Goal: Task Accomplishment & Management: Manage account settings

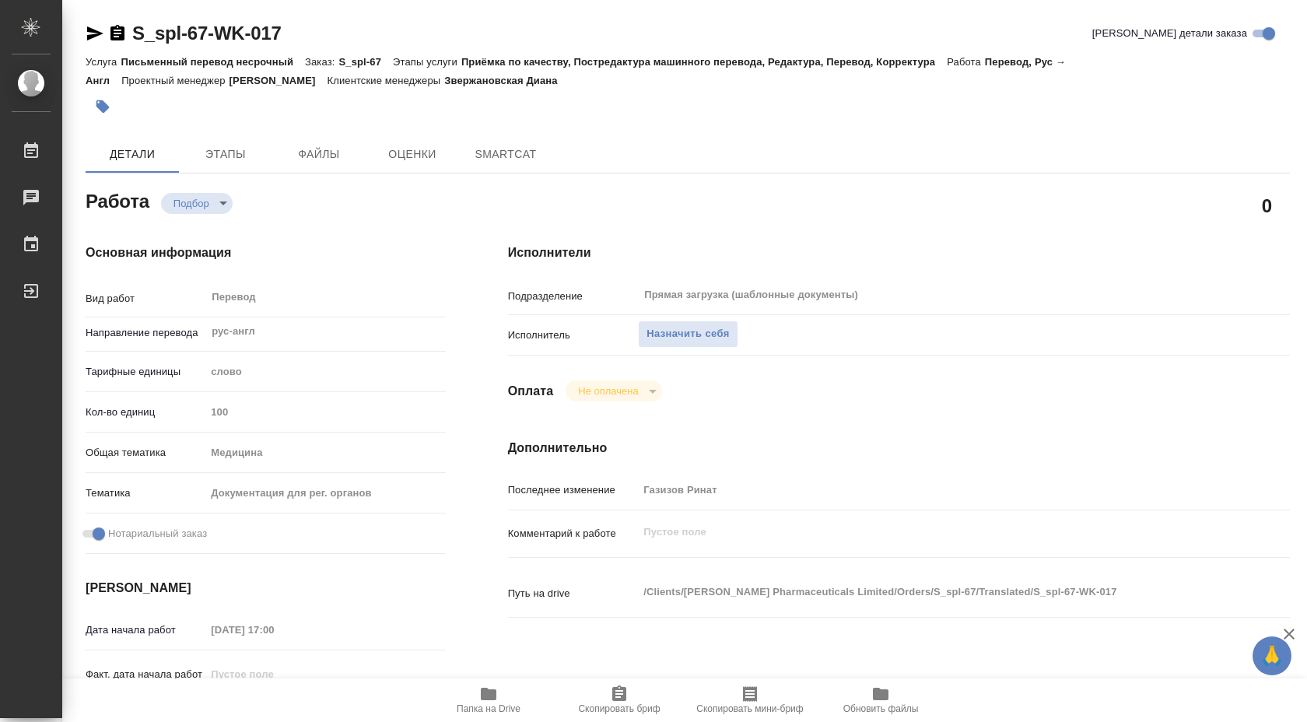
type textarea "x"
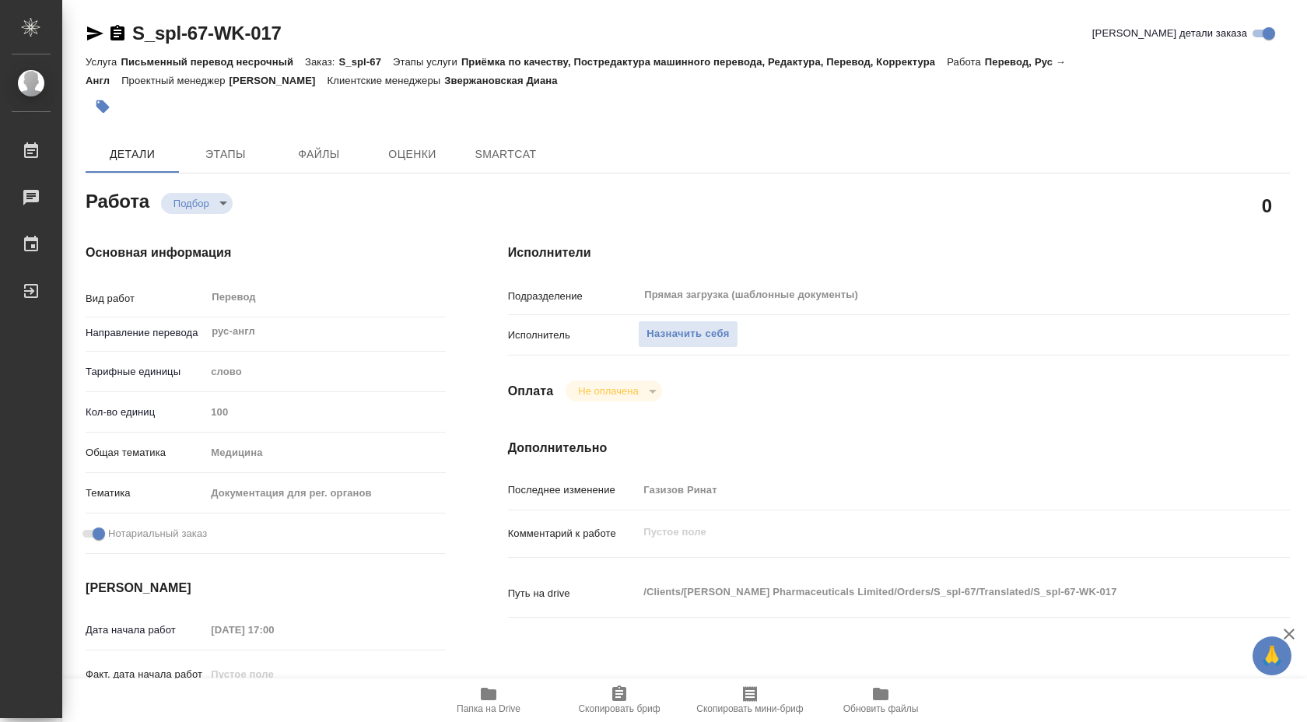
type textarea "x"
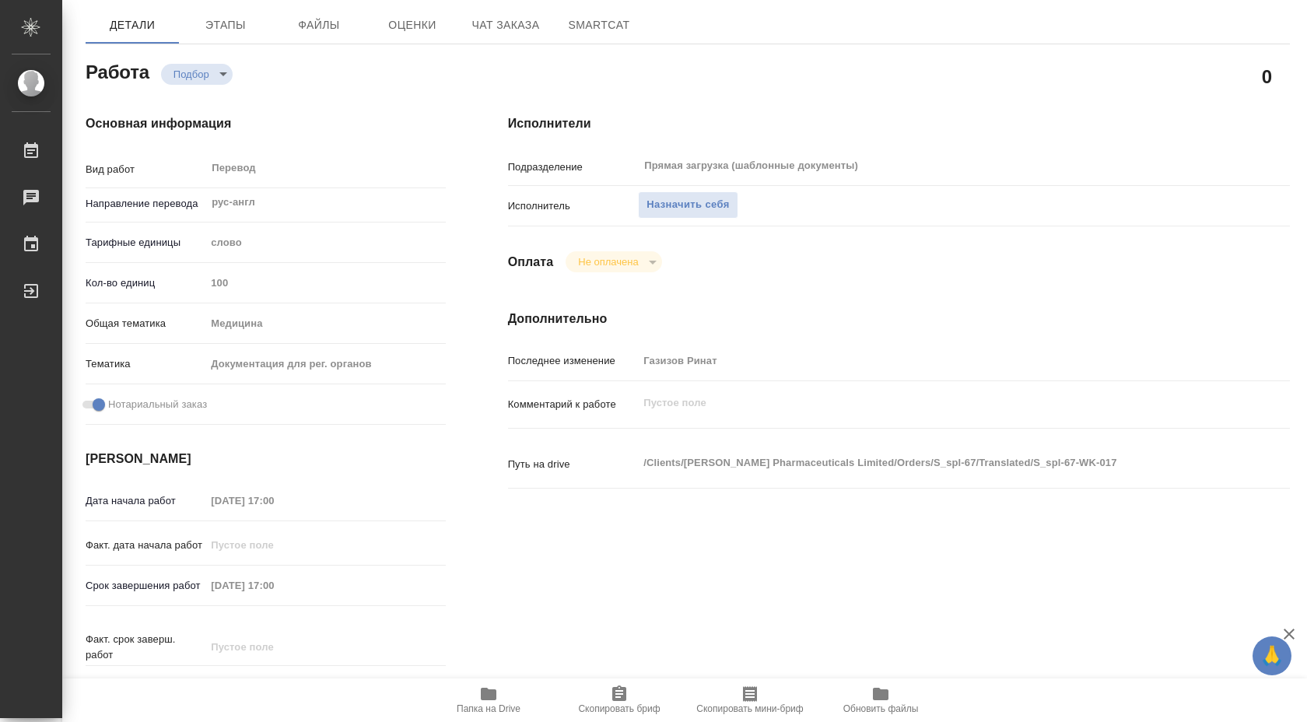
type textarea "x"
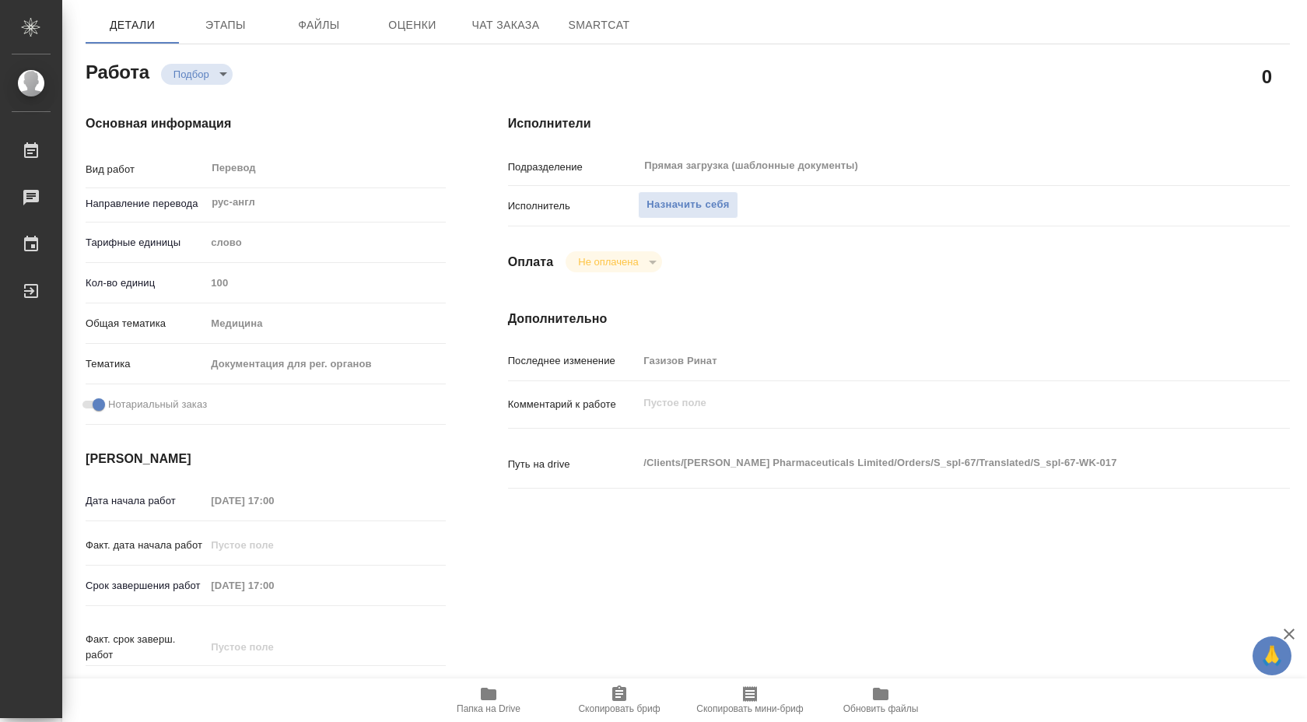
scroll to position [135, 0]
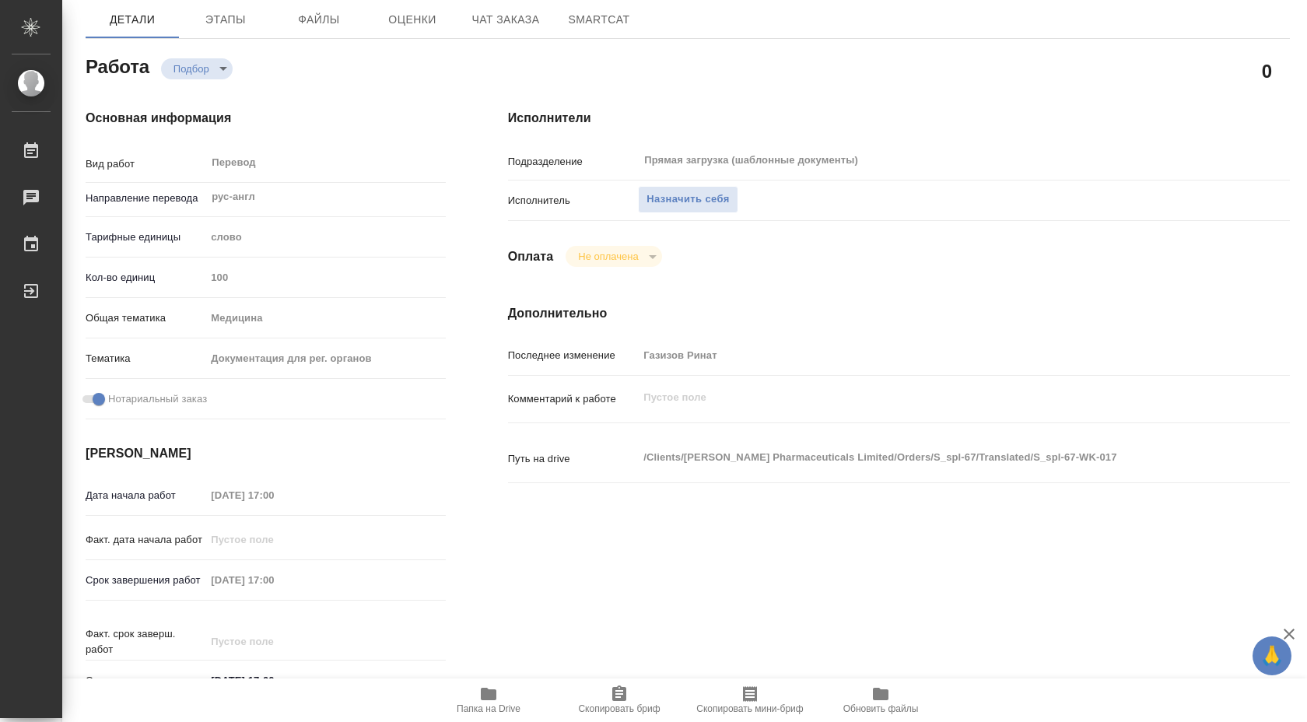
type textarea "x"
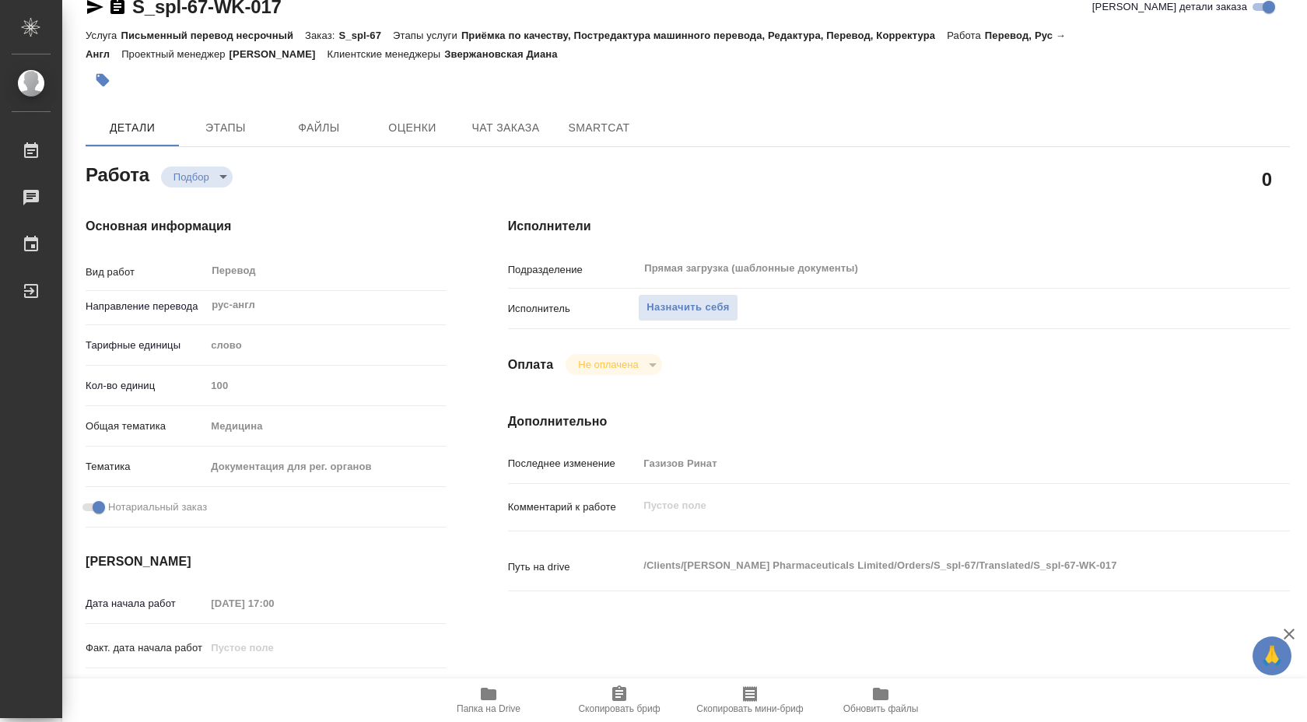
scroll to position [24, 0]
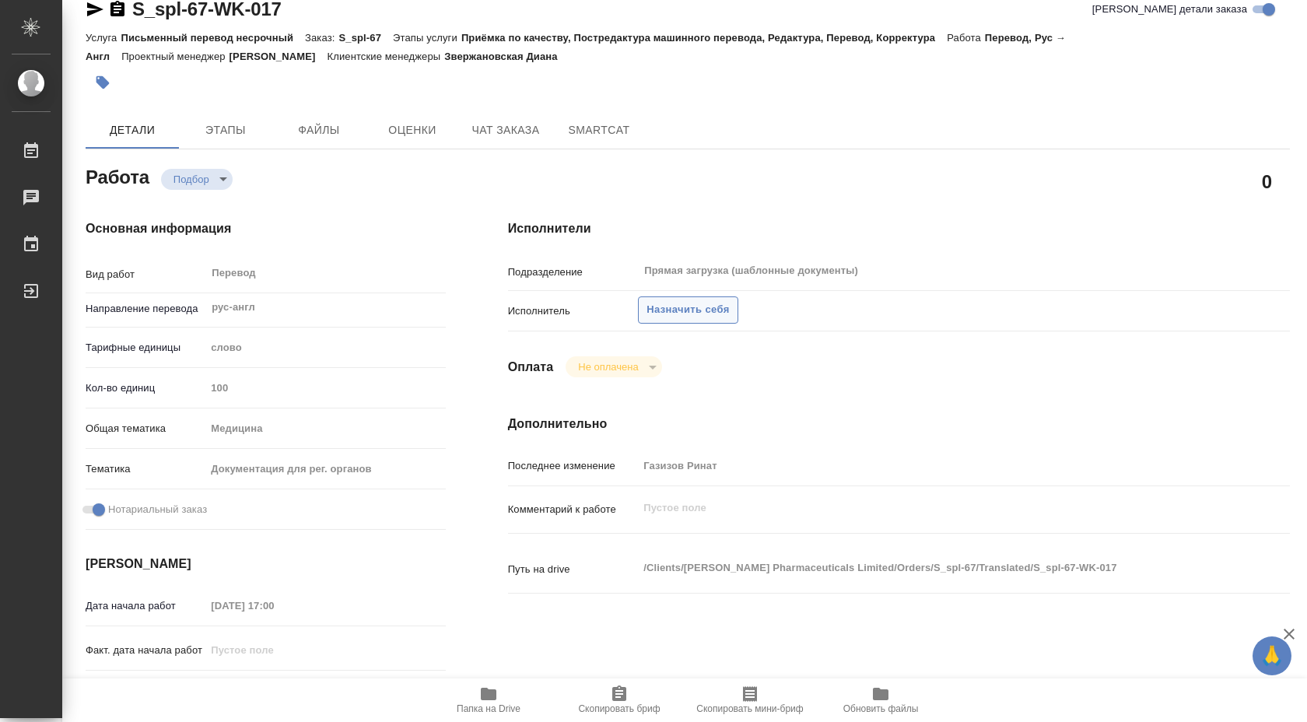
click at [696, 308] on span "Назначить себя" at bounding box center [688, 310] width 82 height 18
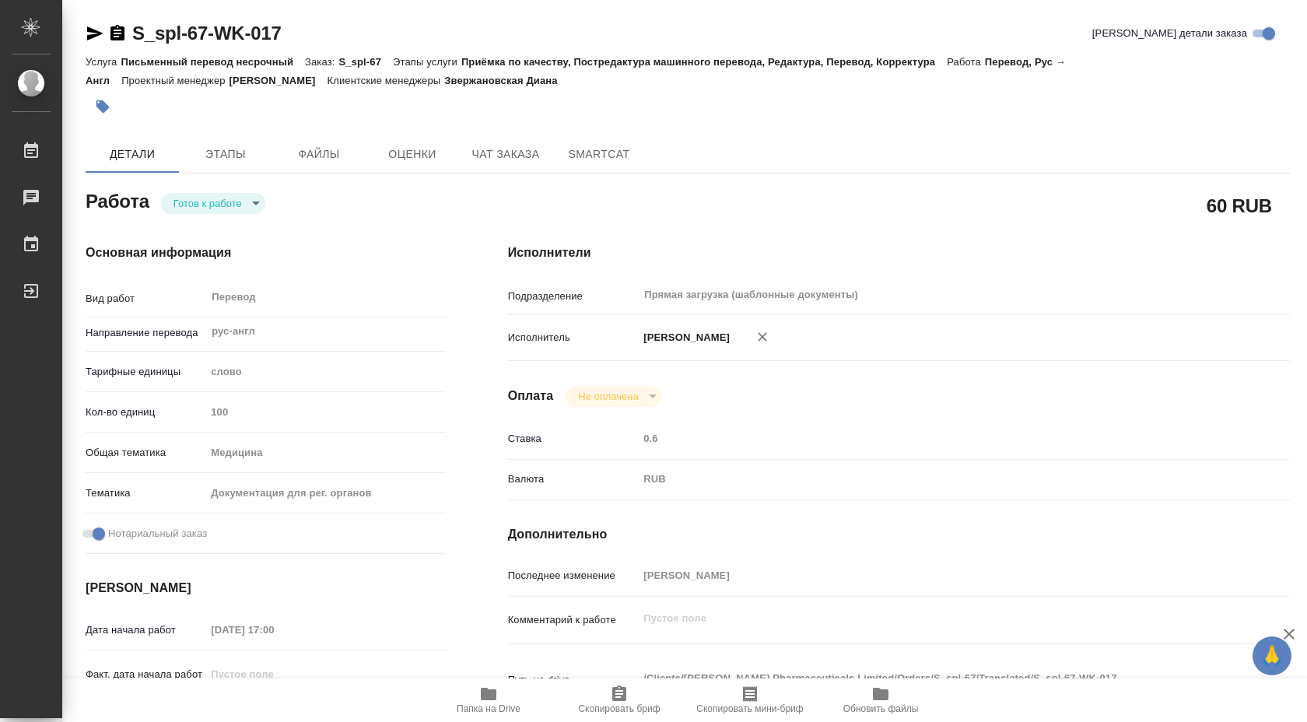
type textarea "x"
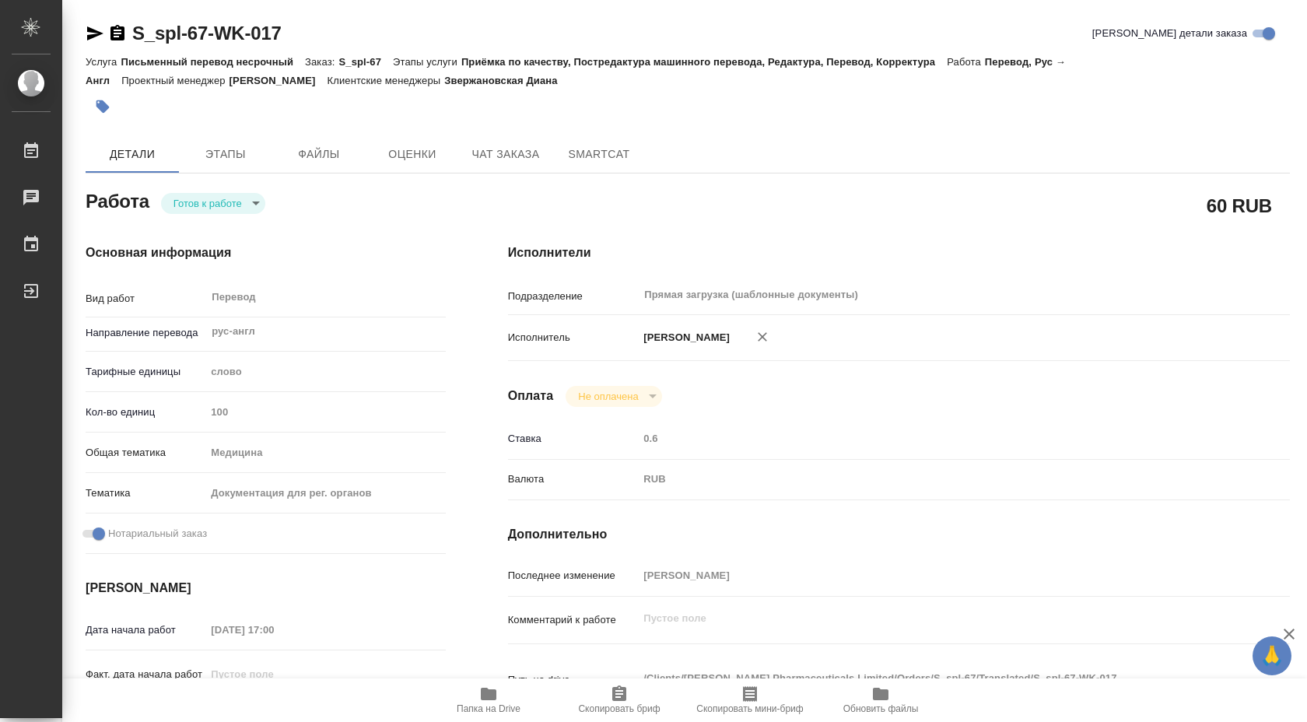
type textarea "x"
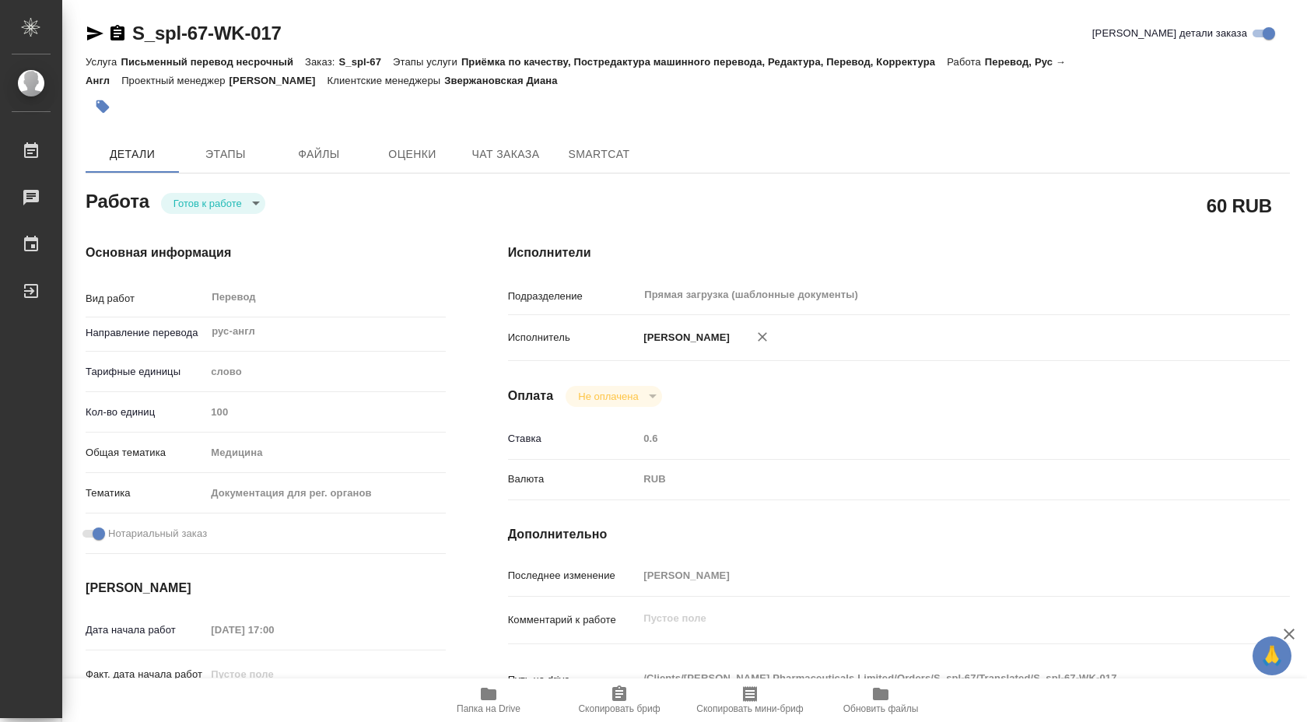
type textarea "x"
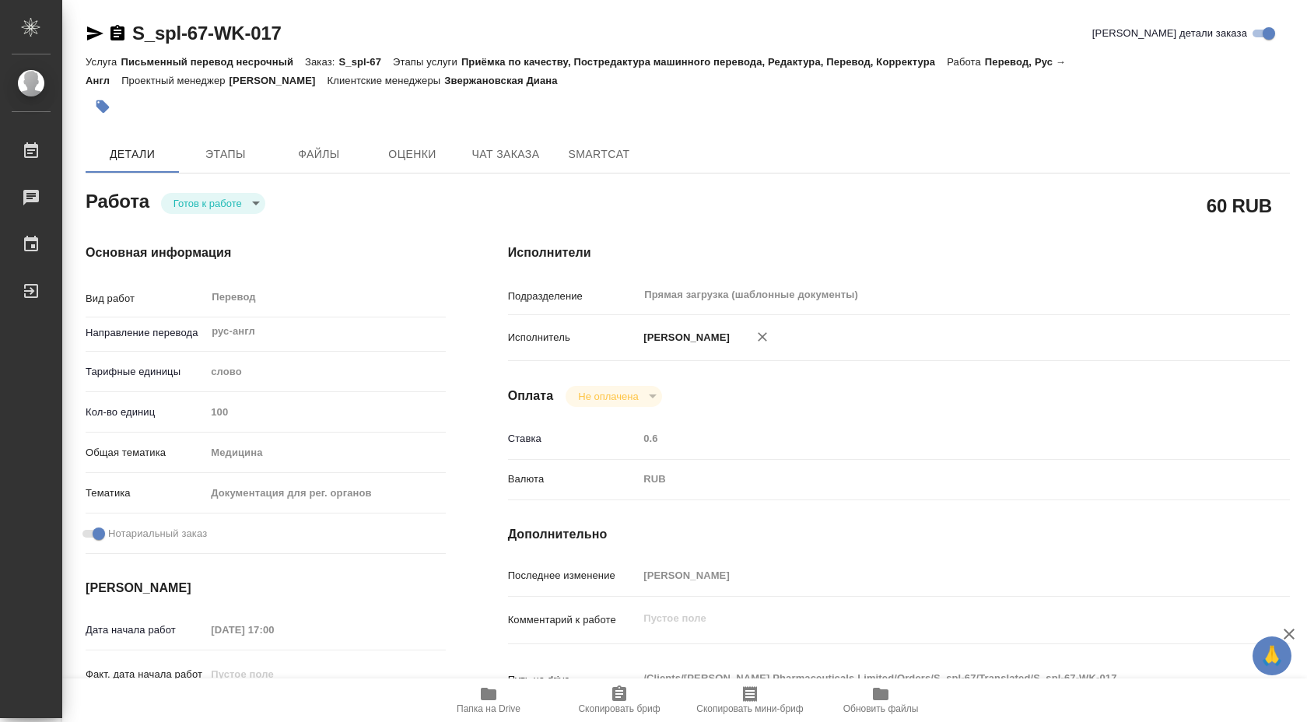
type textarea "x"
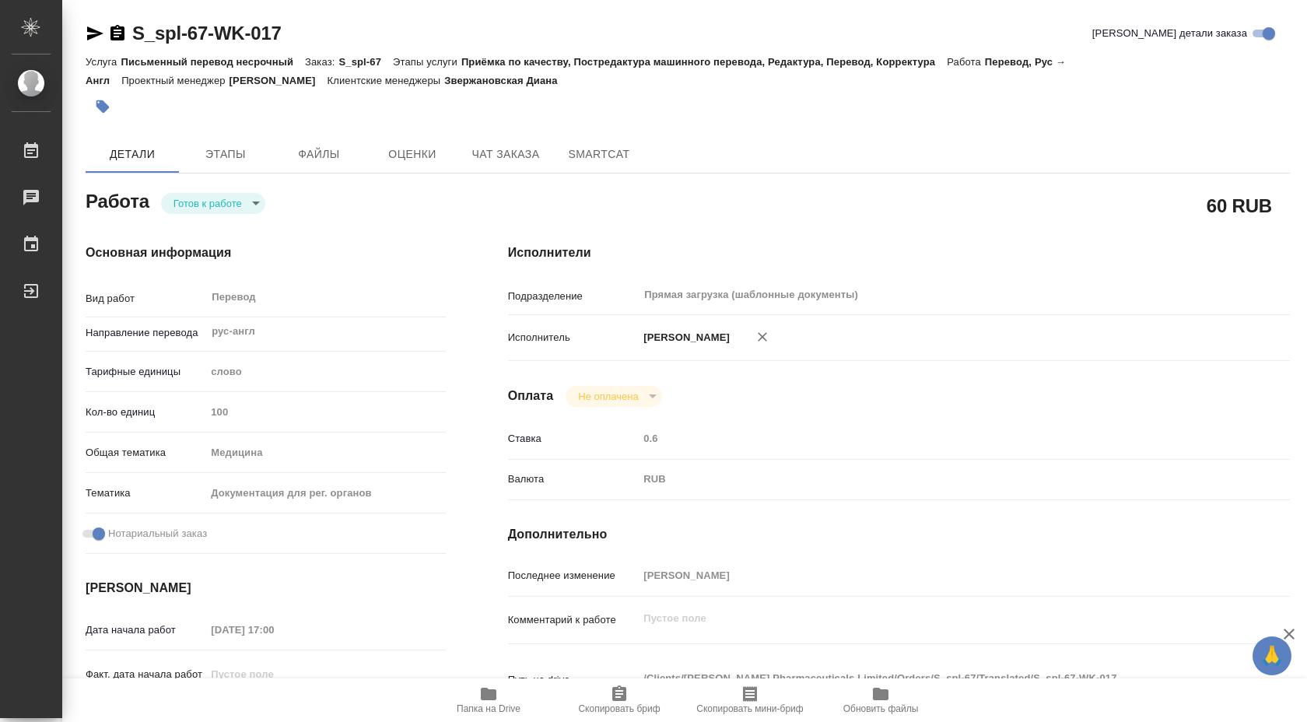
type textarea "x"
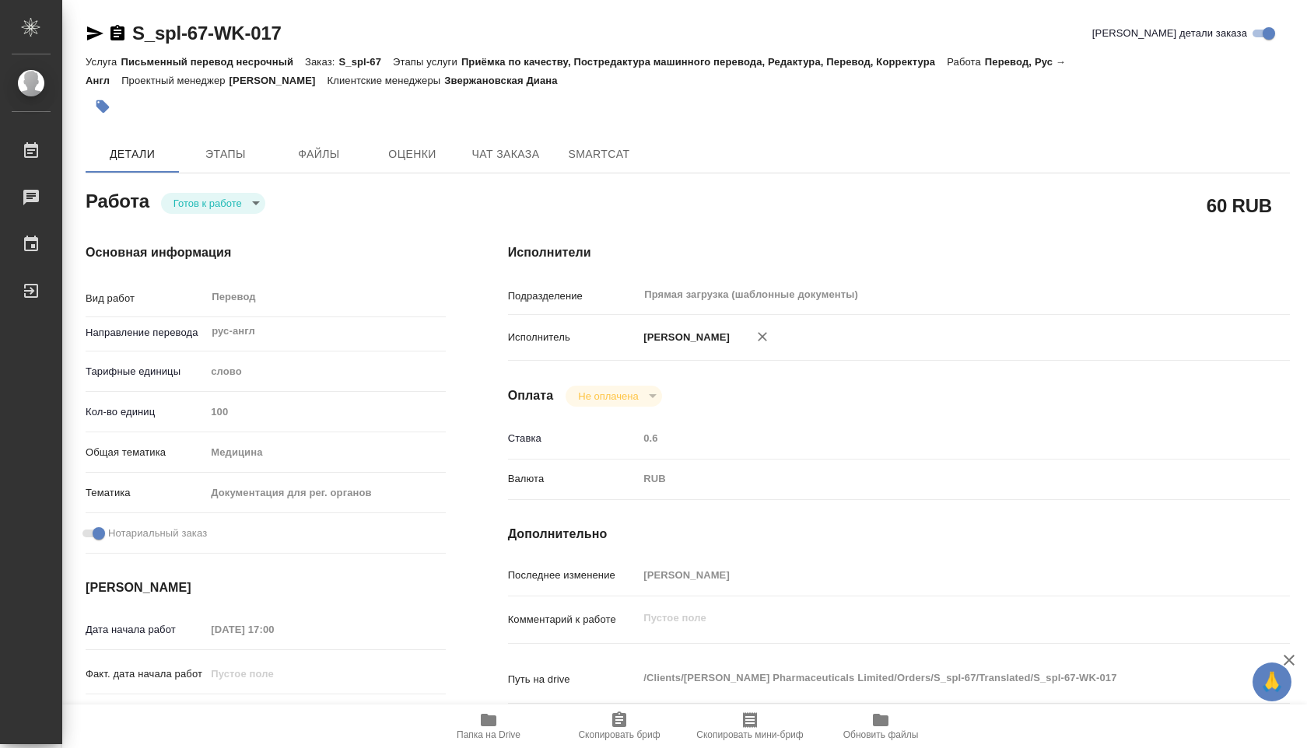
type textarea "x"
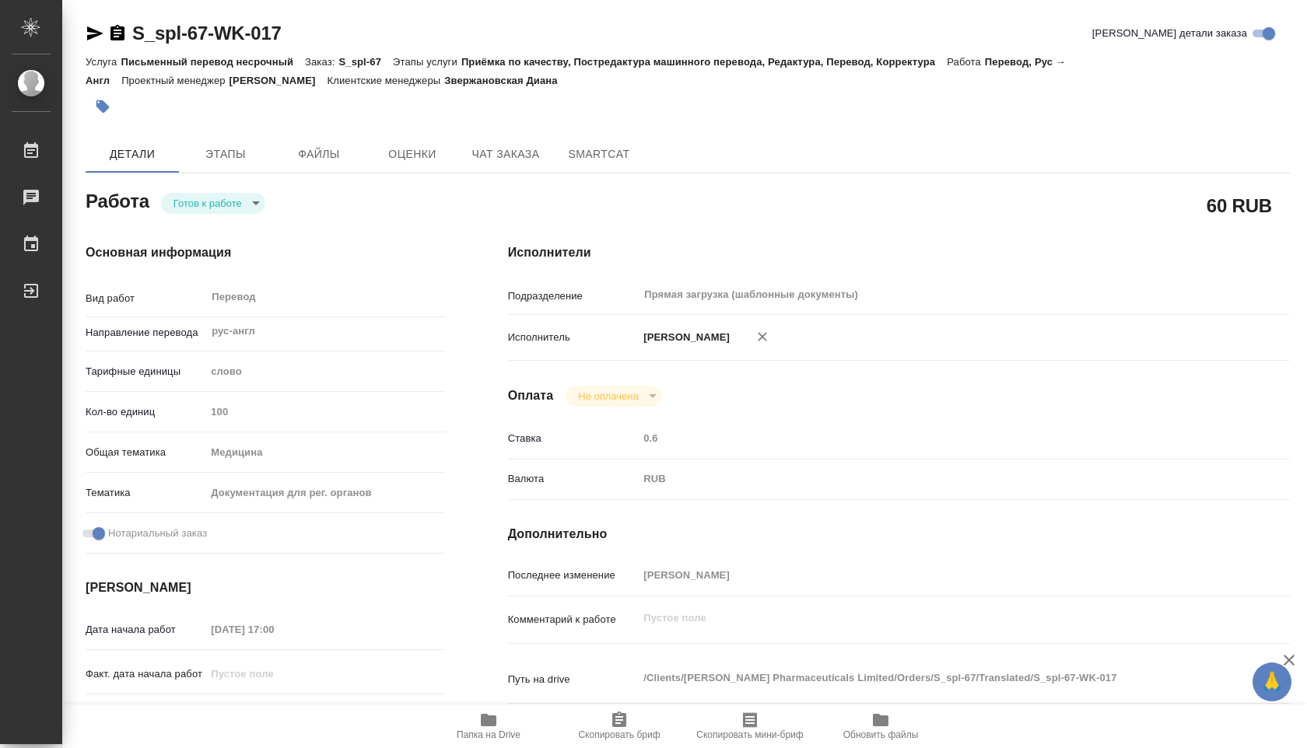
scroll to position [99, 0]
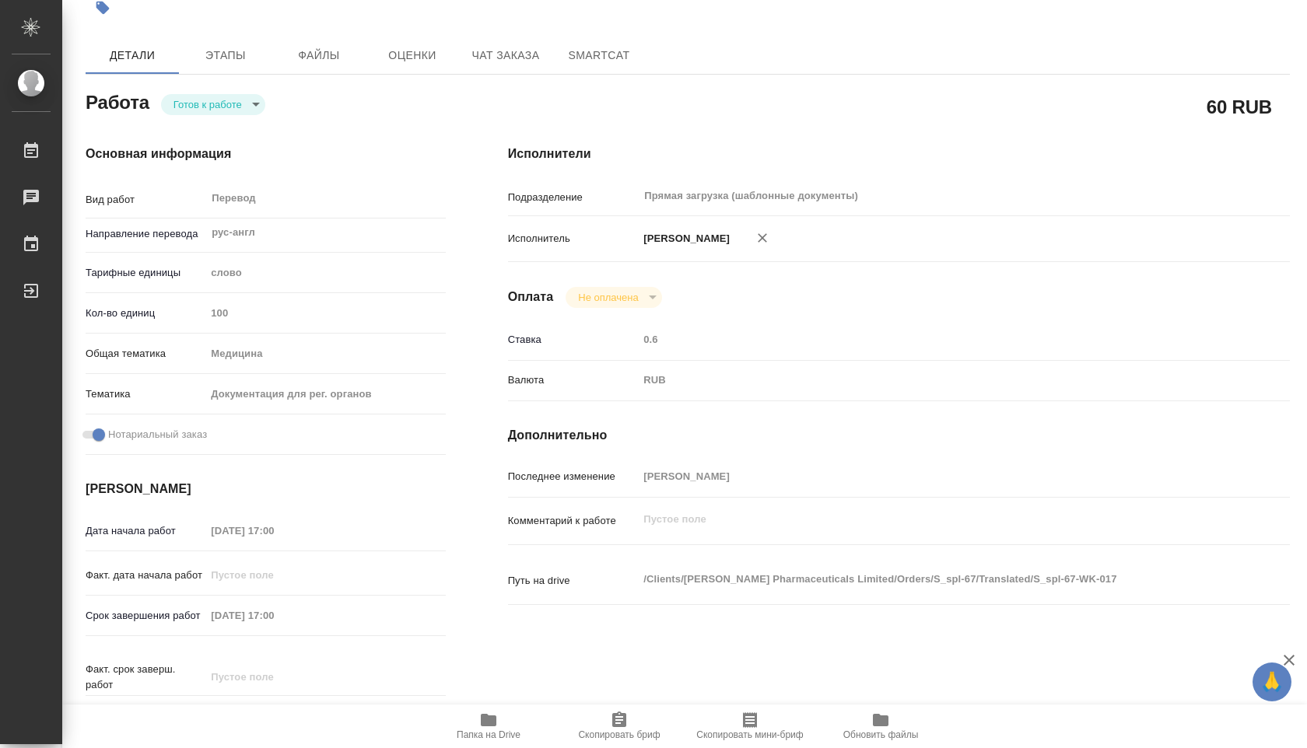
click at [247, 111] on body "🙏 .cls-1 fill:#fff; AWATERA Shuvalova Anna Работы 0 Чаты График Выйти S_spl-67-…" at bounding box center [653, 374] width 1307 height 748
click at [237, 143] on li "В работе" at bounding box center [215, 137] width 107 height 26
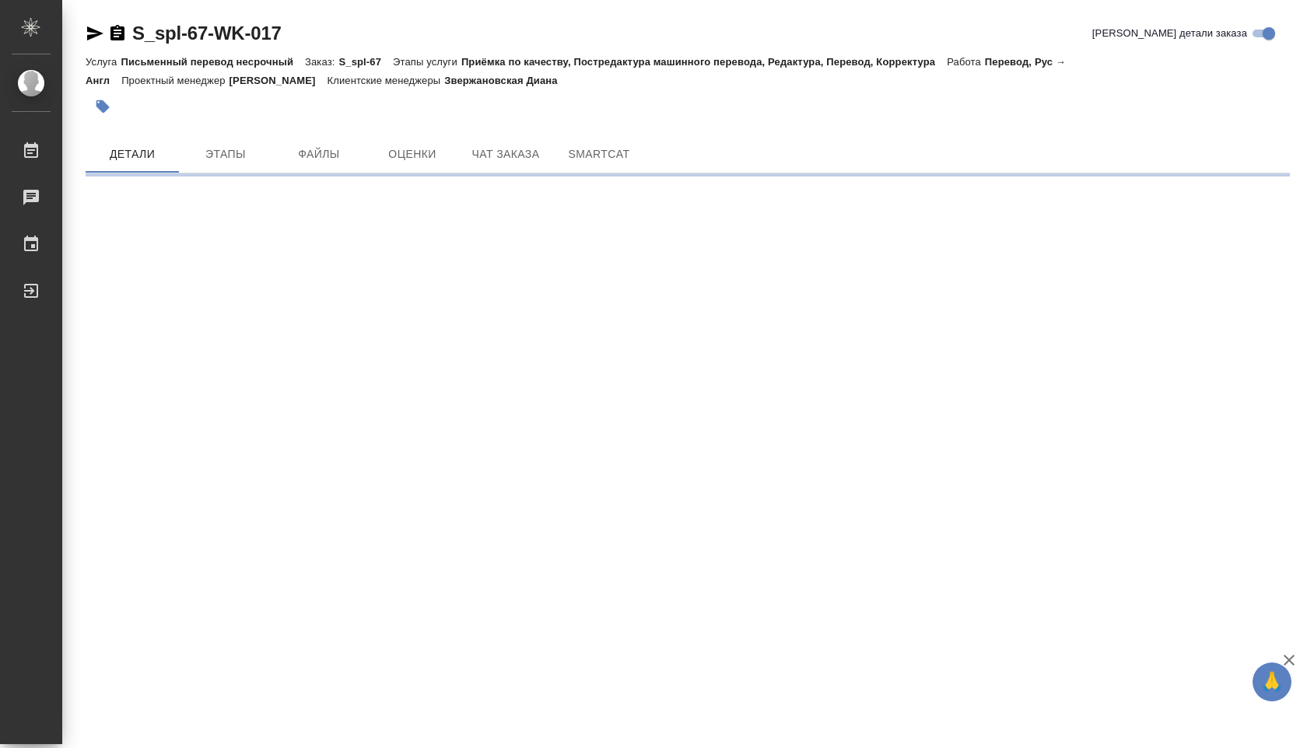
scroll to position [0, 0]
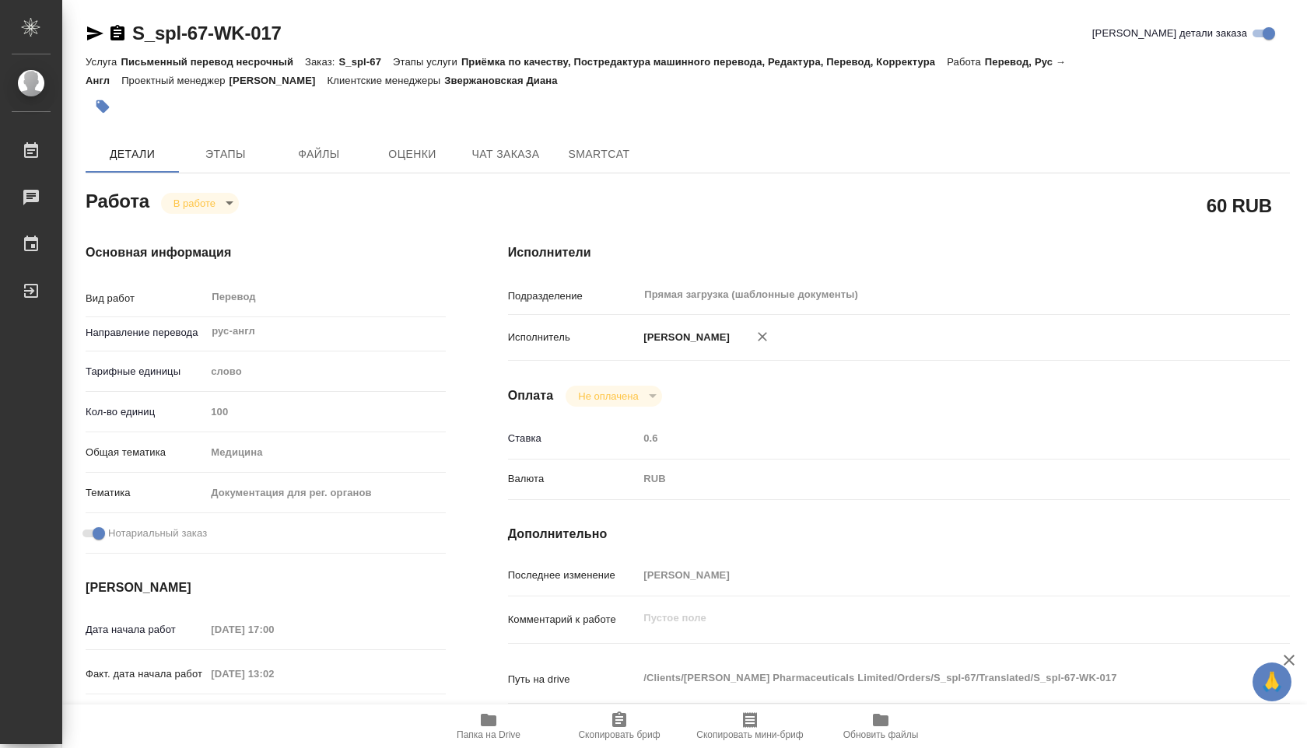
type textarea "x"
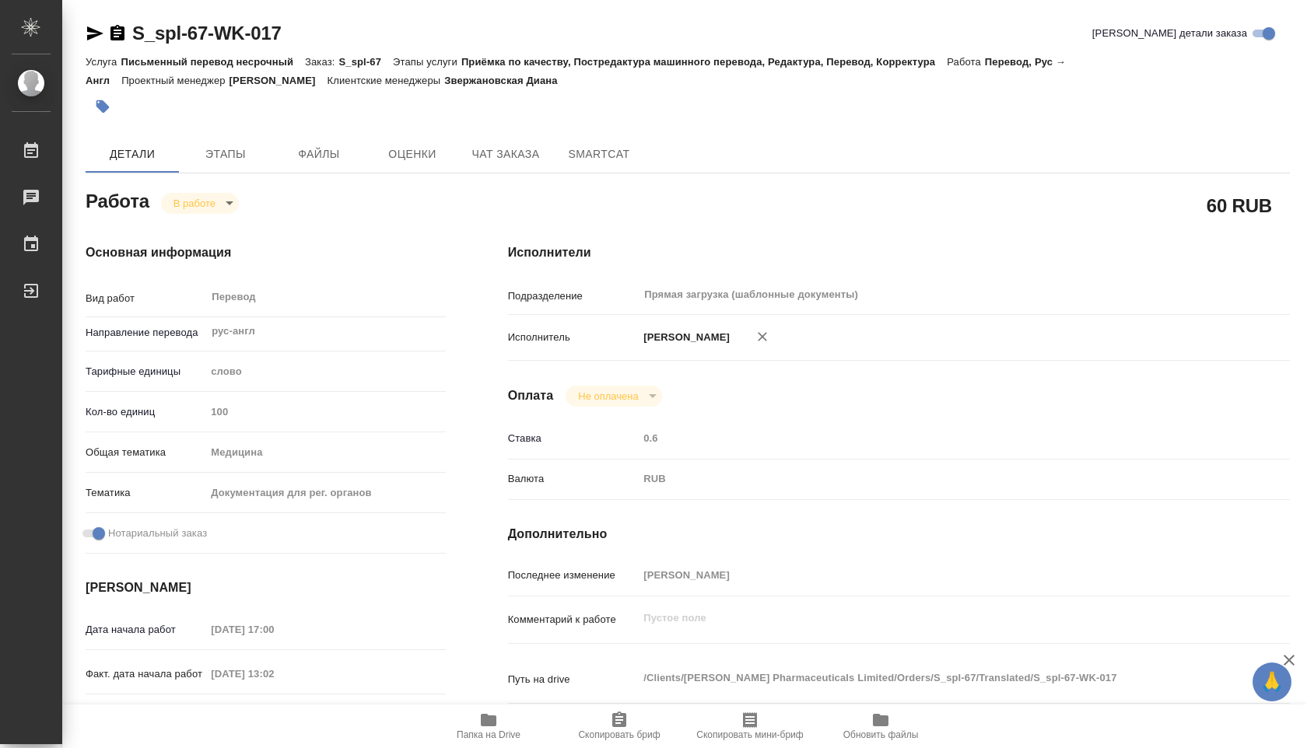
type textarea "x"
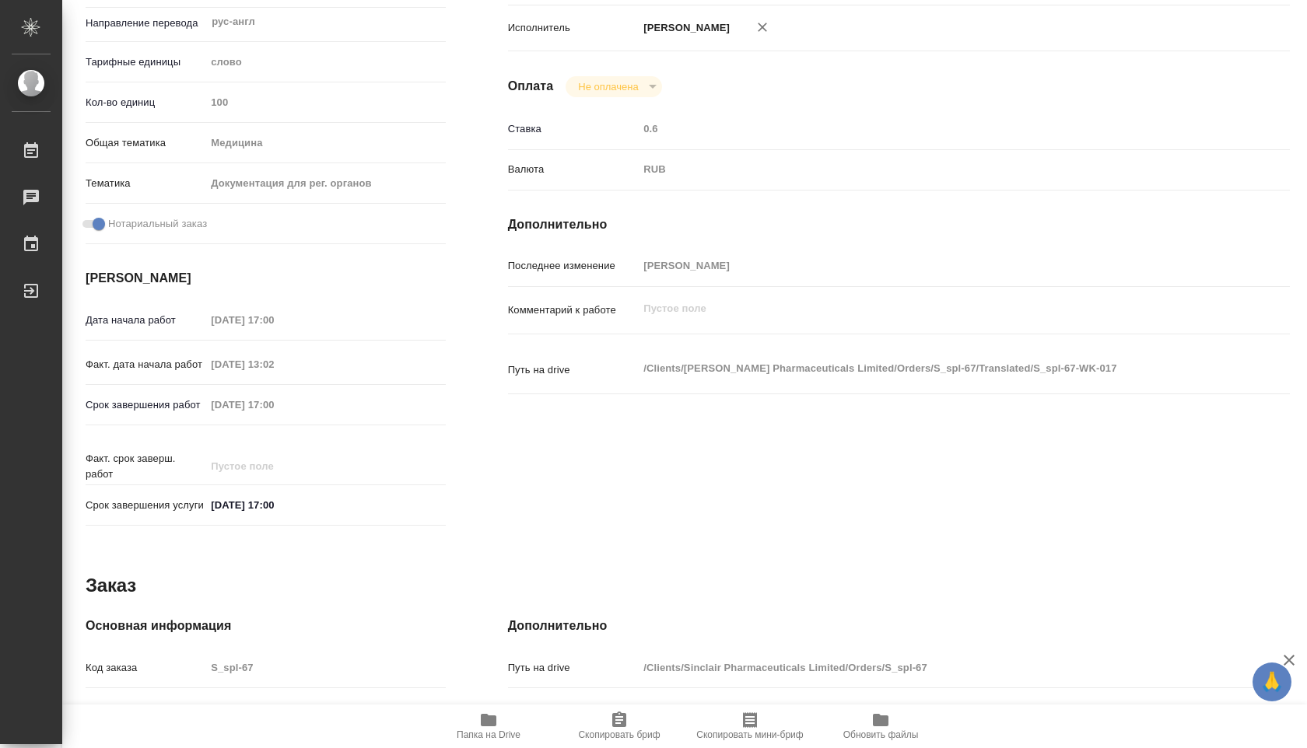
type textarea "x"
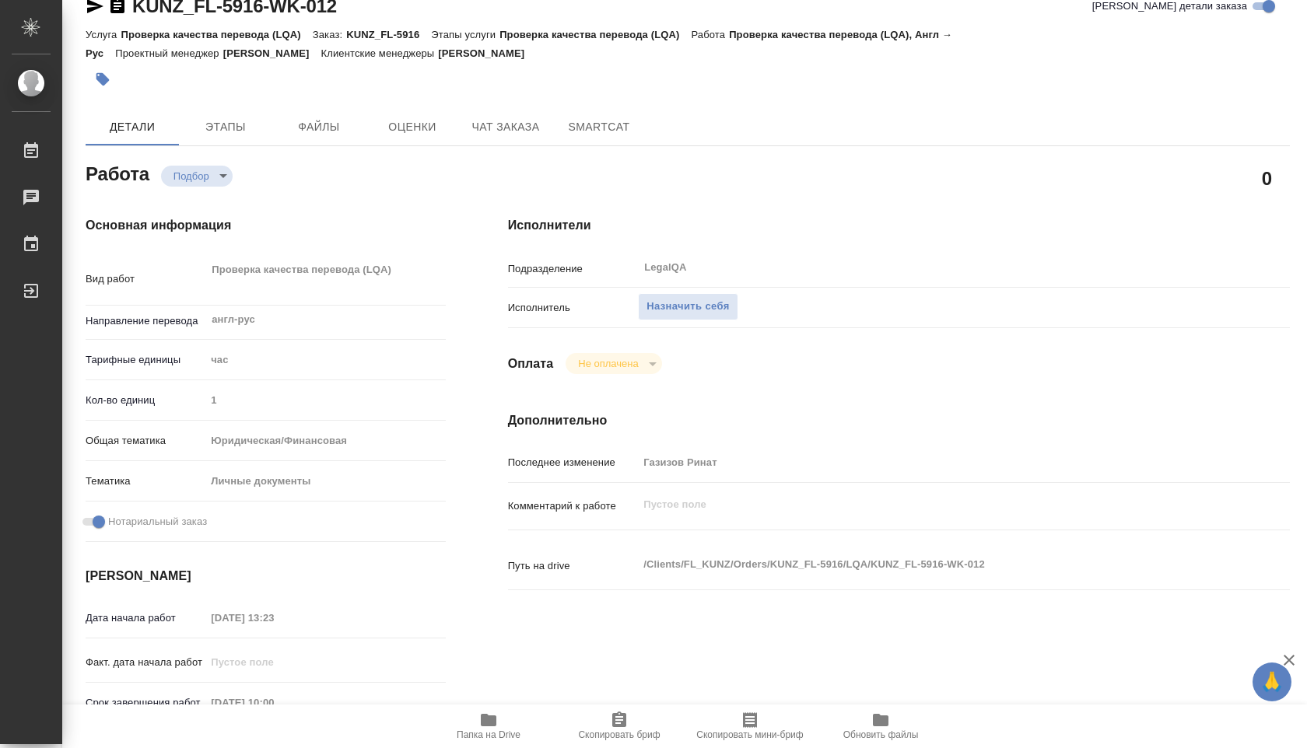
scroll to position [26, 0]
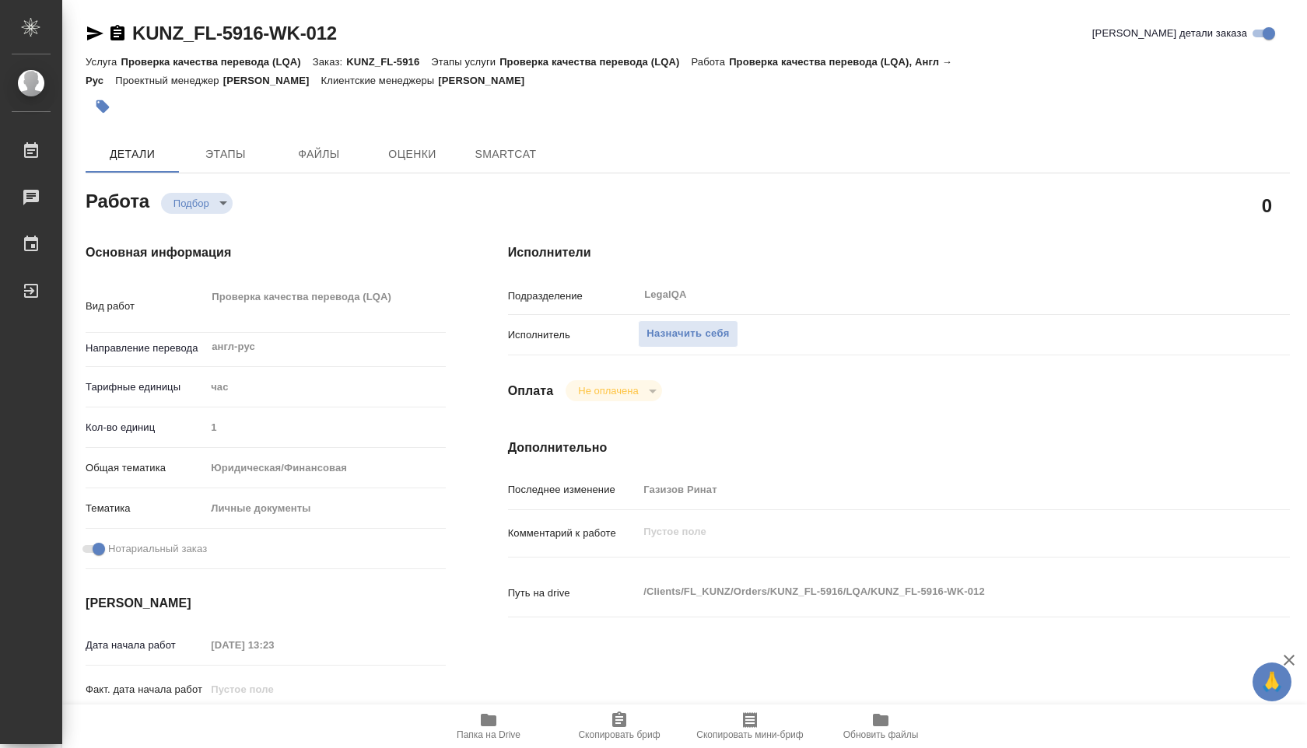
type textarea "x"
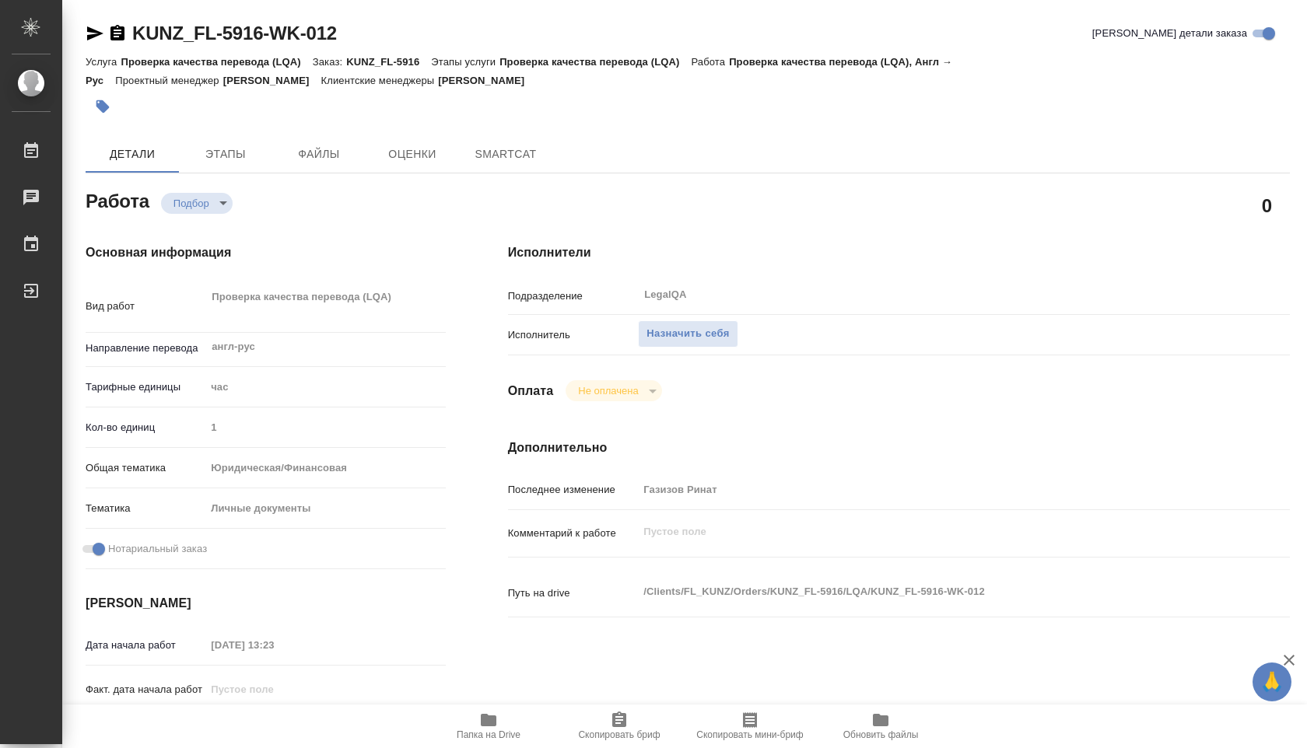
type textarea "x"
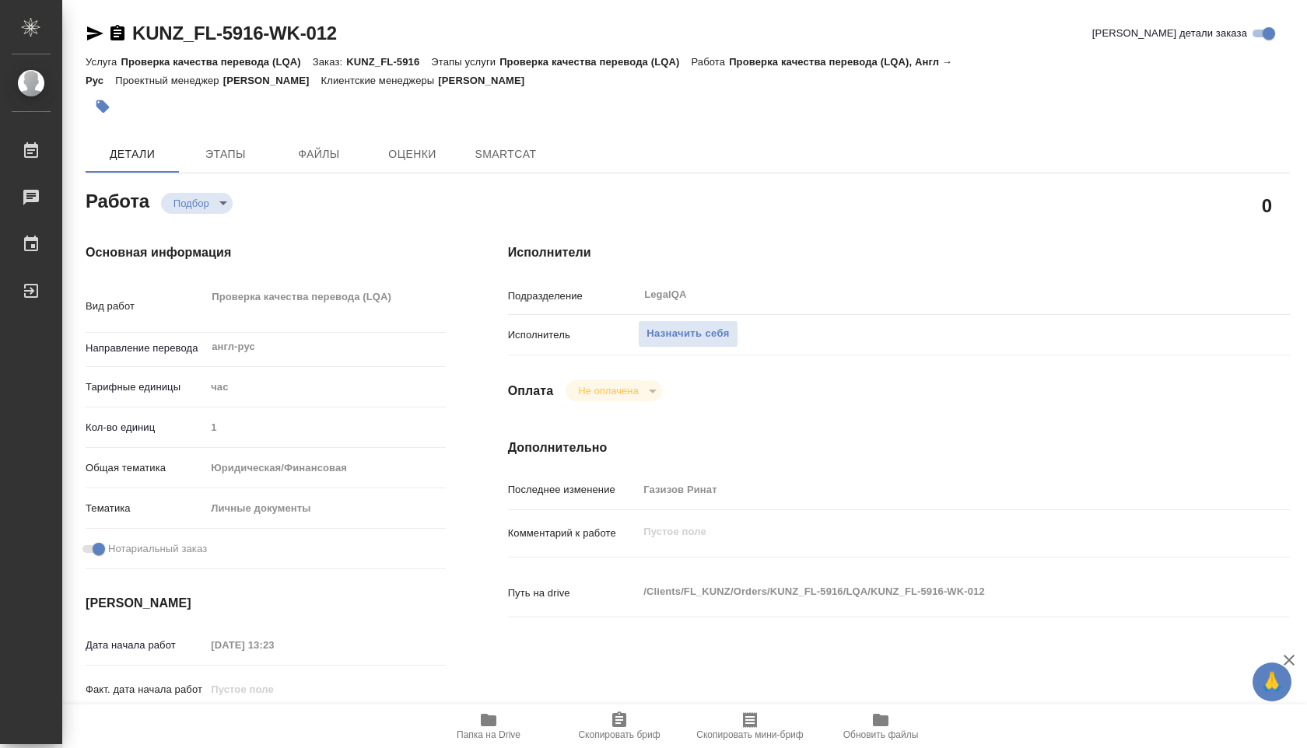
type textarea "x"
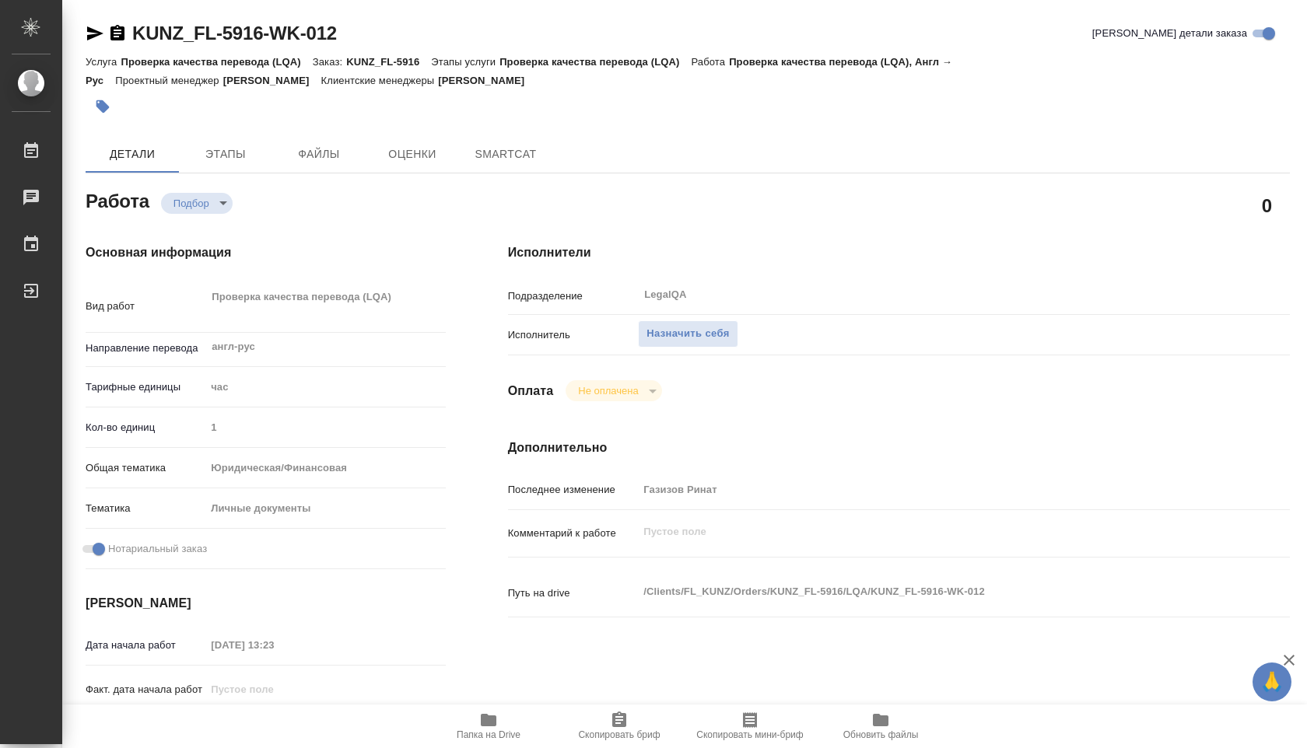
type textarea "x"
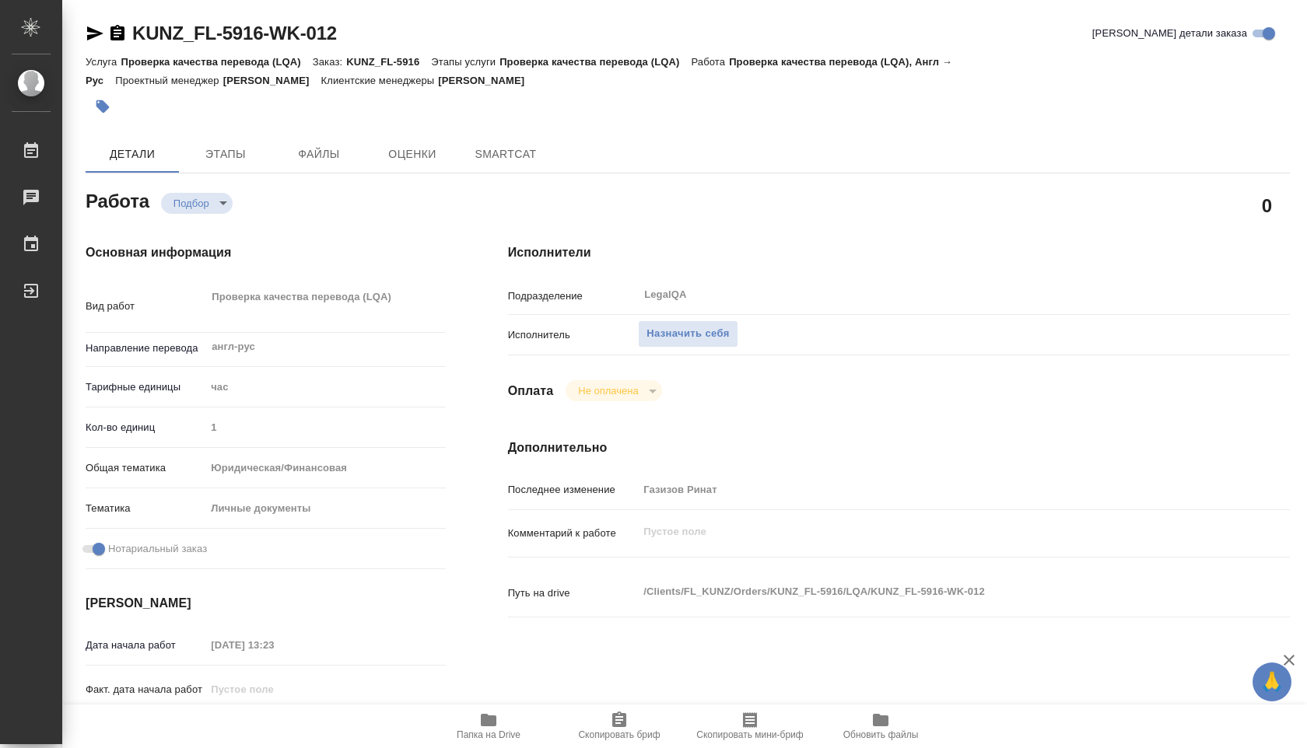
type textarea "x"
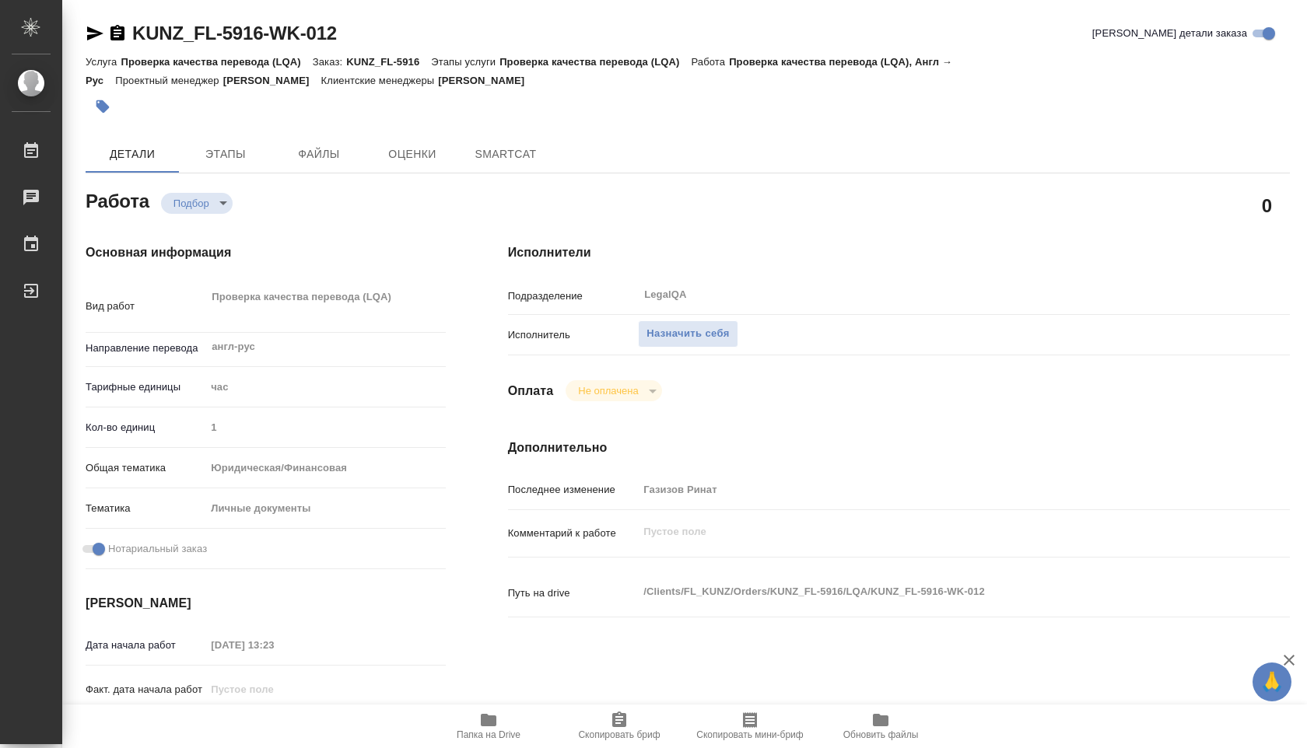
type textarea "x"
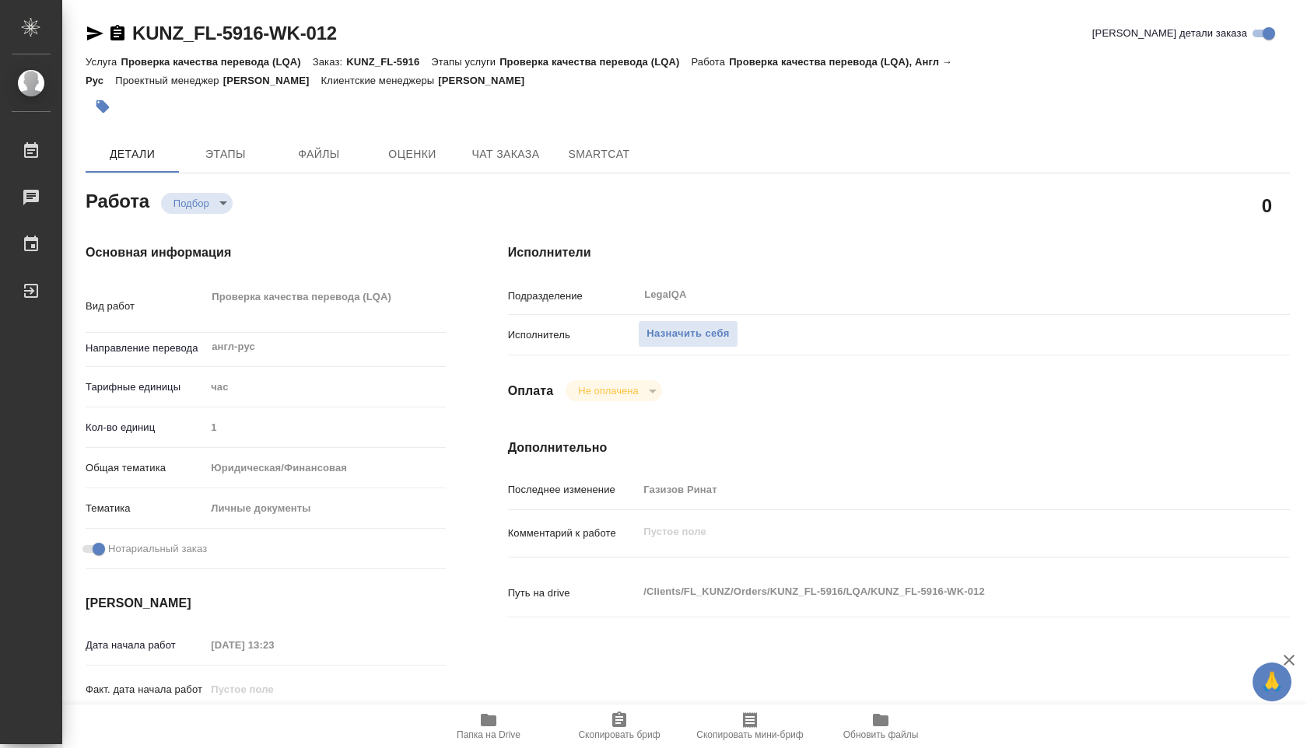
type textarea "x"
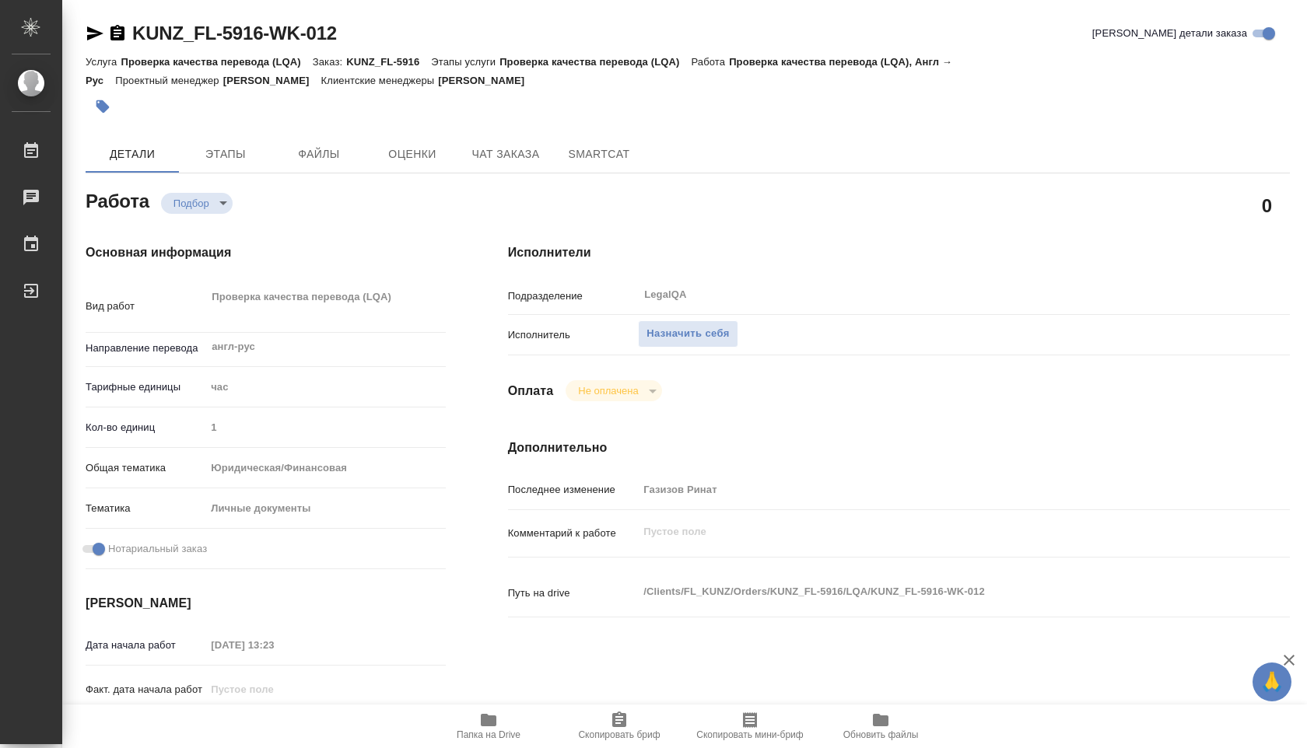
type textarea "x"
